Goal: Task Accomplishment & Management: Use online tool/utility

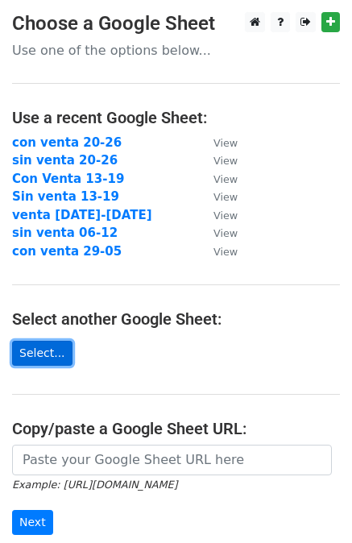
click at [45, 360] on link "Select..." at bounding box center [42, 353] width 60 height 25
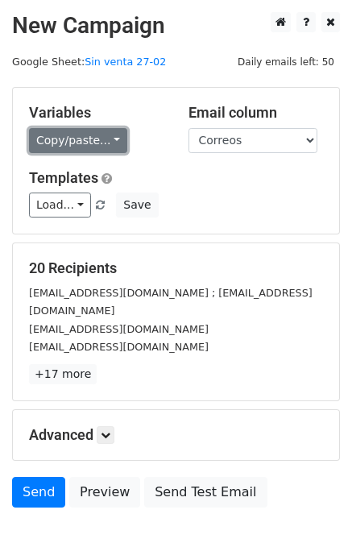
click at [81, 141] on link "Copy/paste..." at bounding box center [78, 140] width 98 height 25
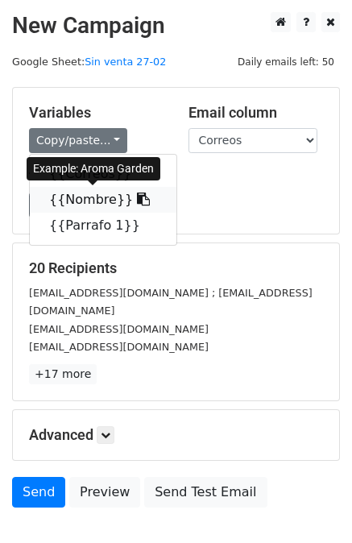
click at [98, 202] on link "{{Nombre}}" at bounding box center [103, 200] width 147 height 26
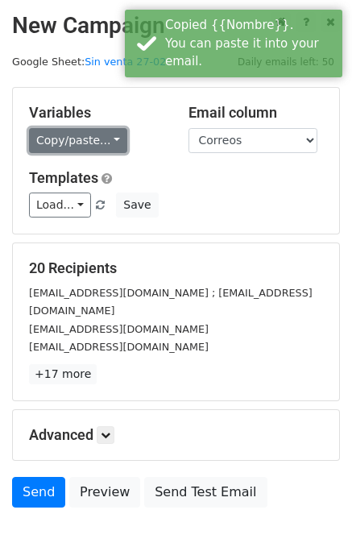
click at [69, 131] on link "Copy/paste..." at bounding box center [78, 140] width 98 height 25
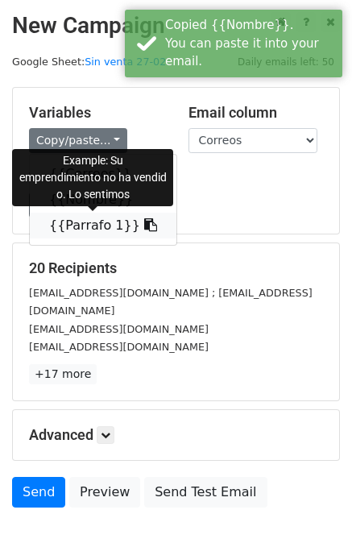
click at [68, 226] on link "{{Parrafo 1}}" at bounding box center [103, 226] width 147 height 26
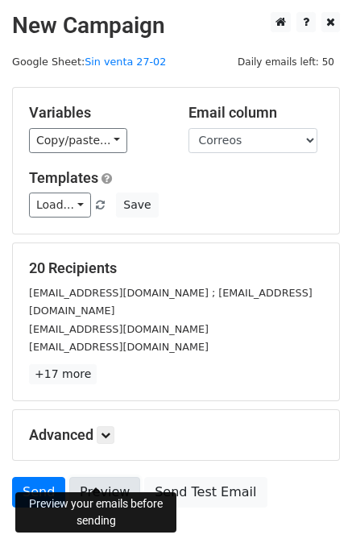
click at [94, 477] on link "Preview" at bounding box center [104, 492] width 71 height 31
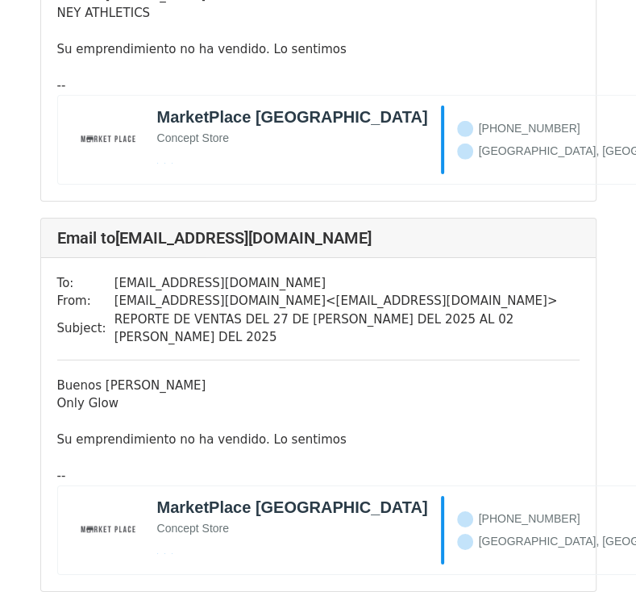
scroll to position [5683, 0]
